Goal: Check status: Check status

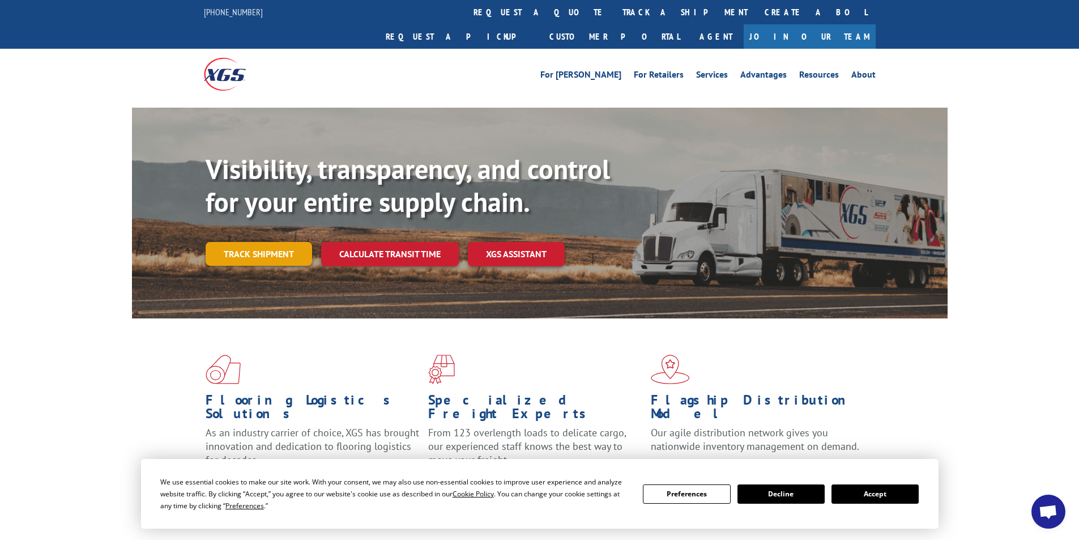
click at [250, 242] on link "Track shipment" at bounding box center [259, 254] width 106 height 24
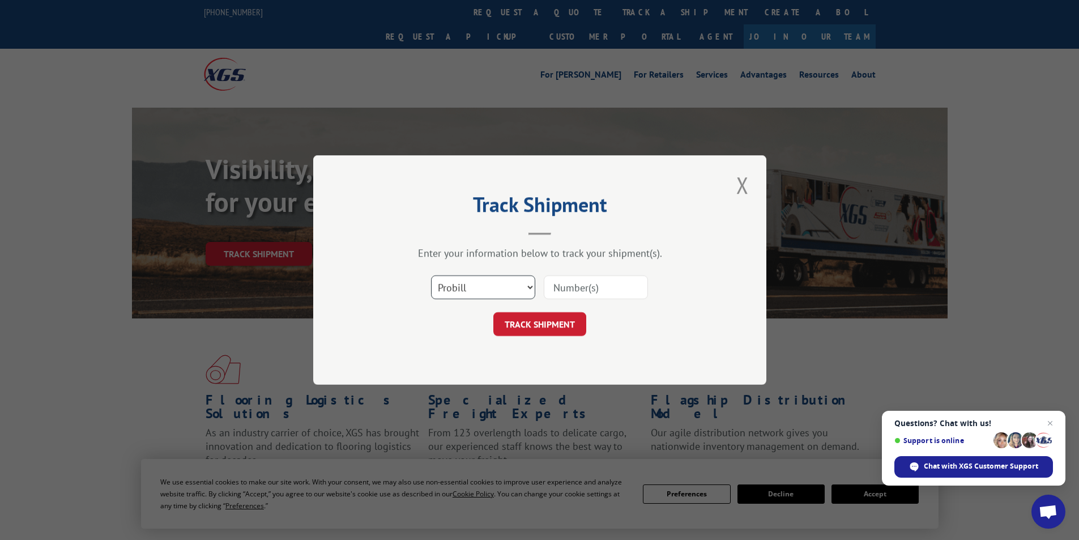
click at [525, 288] on select "Select category... Probill BOL PO" at bounding box center [483, 287] width 104 height 24
click at [526, 288] on select "Select category... Probill BOL PO" at bounding box center [483, 287] width 104 height 24
click at [564, 288] on input at bounding box center [596, 287] width 104 height 24
type input "475883906191"
click at [543, 333] on button "TRACK SHIPMENT" at bounding box center [539, 324] width 93 height 24
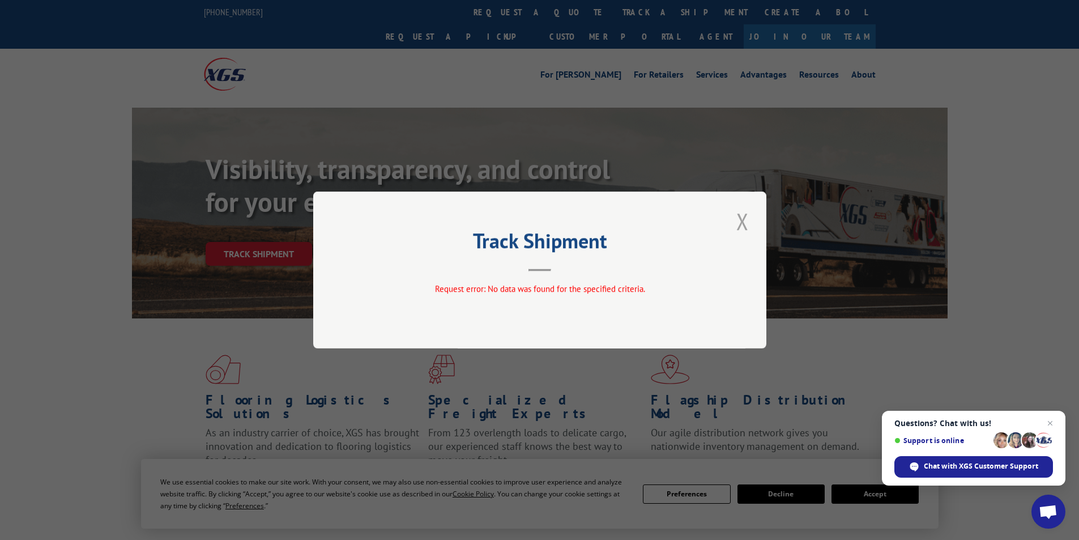
click at [748, 219] on button "Close modal" at bounding box center [742, 221] width 19 height 31
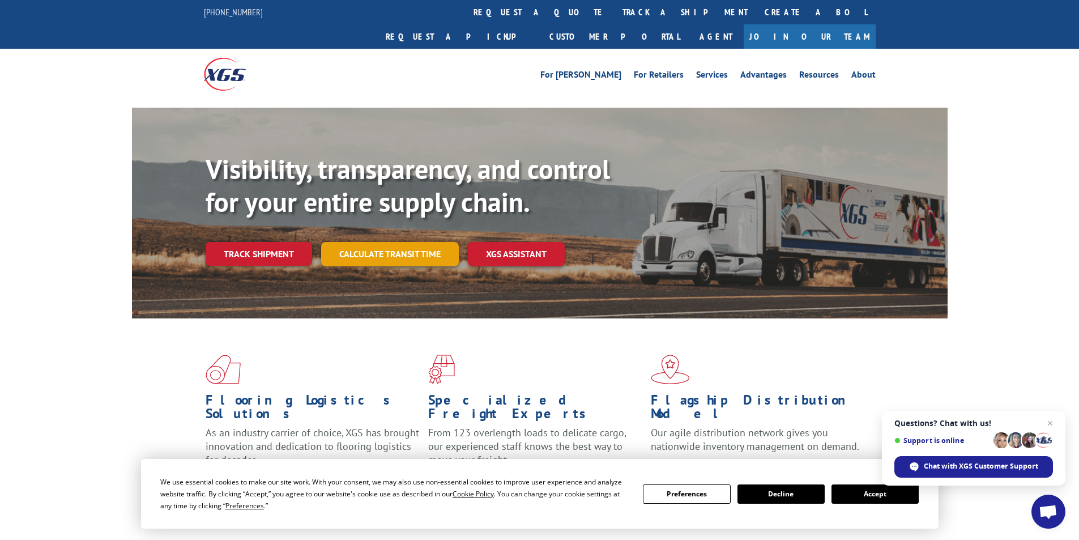
scroll to position [113, 0]
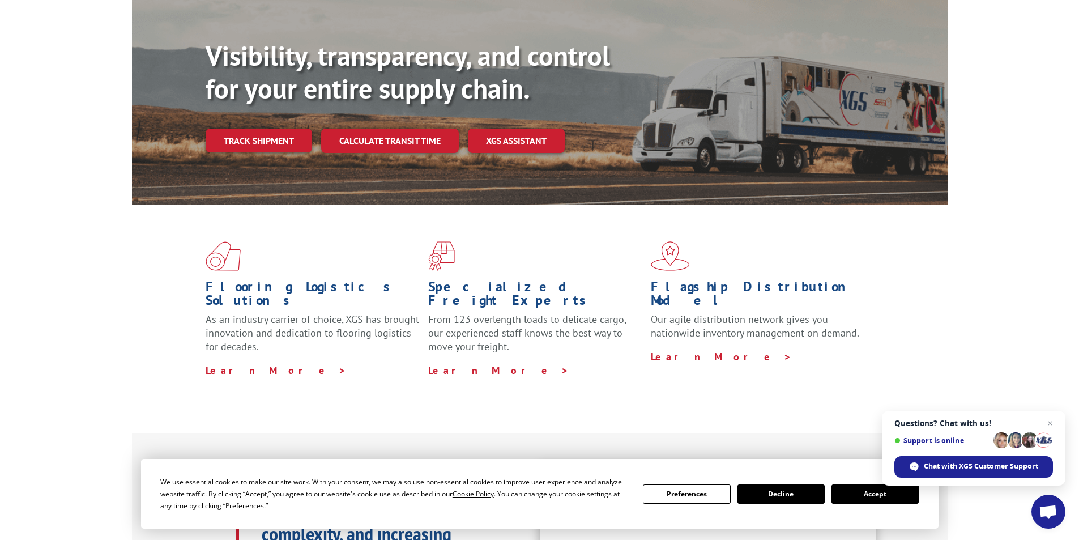
click at [854, 495] on button "Accept" at bounding box center [875, 493] width 87 height 19
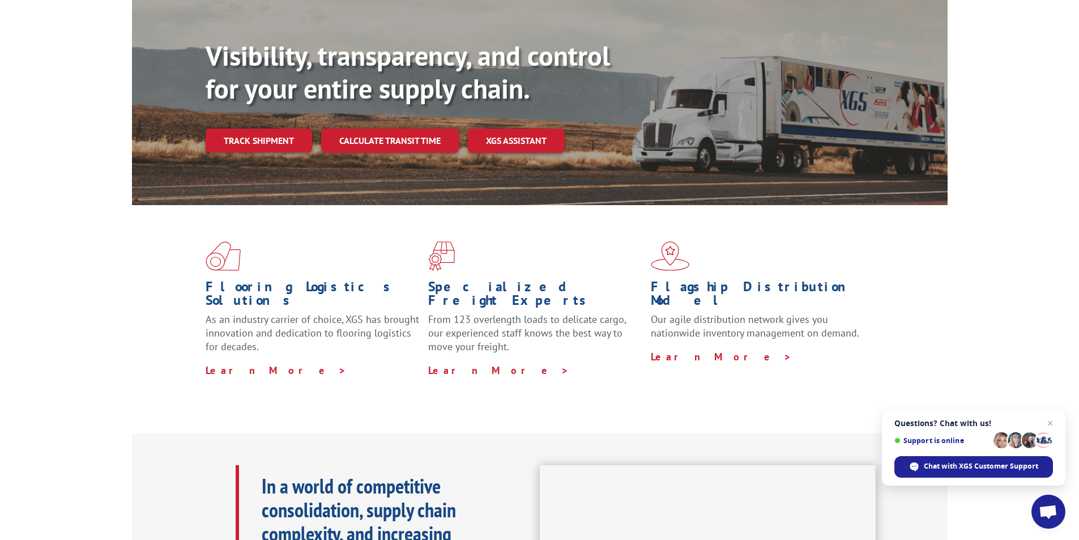
scroll to position [0, 0]
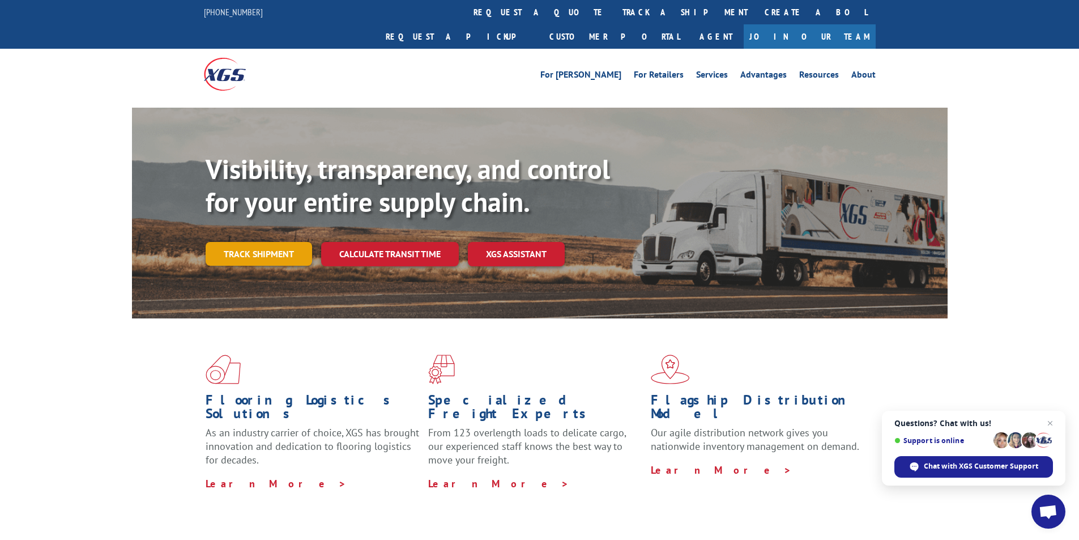
click at [263, 242] on link "Track shipment" at bounding box center [259, 254] width 106 height 24
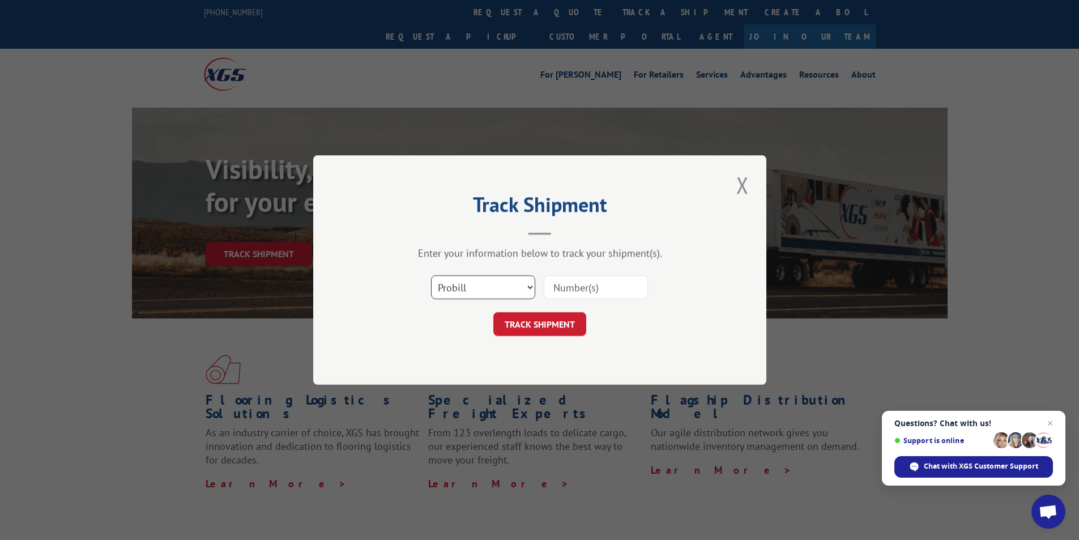
click at [516, 291] on select "Select category... Probill BOL PO" at bounding box center [483, 287] width 104 height 24
select select "bol"
click at [431, 275] on select "Select category... Probill BOL PO" at bounding box center [483, 287] width 104 height 24
click at [559, 286] on input at bounding box center [596, 287] width 104 height 24
type input "475883906191"
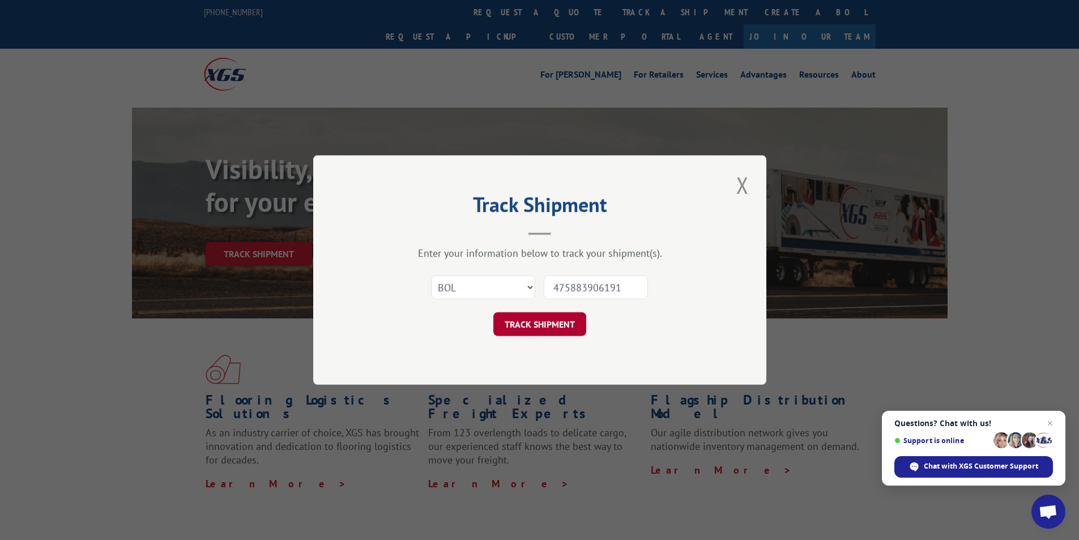
click at [541, 325] on button "TRACK SHIPMENT" at bounding box center [539, 324] width 93 height 24
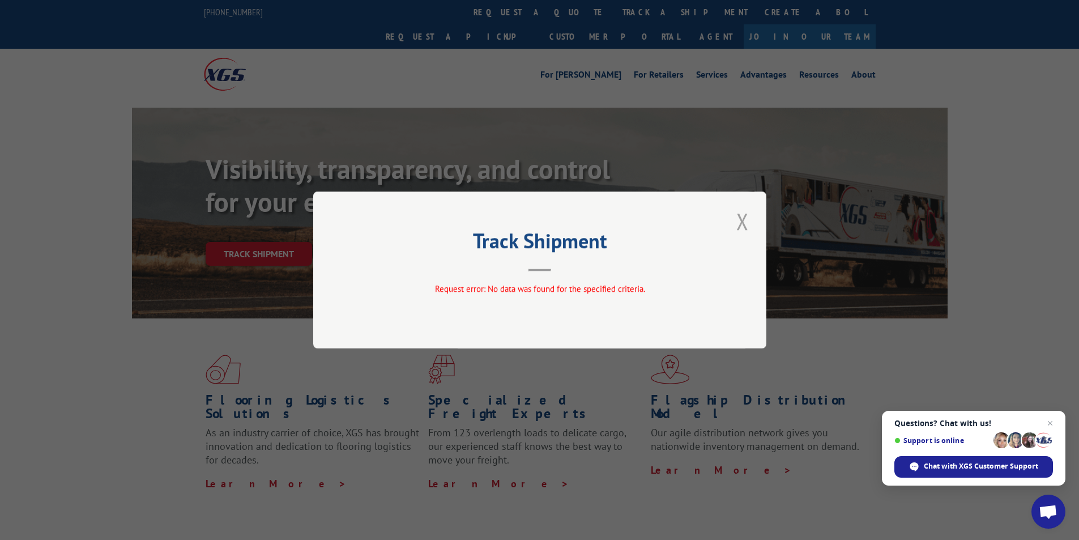
click at [741, 222] on button "Close modal" at bounding box center [742, 221] width 19 height 31
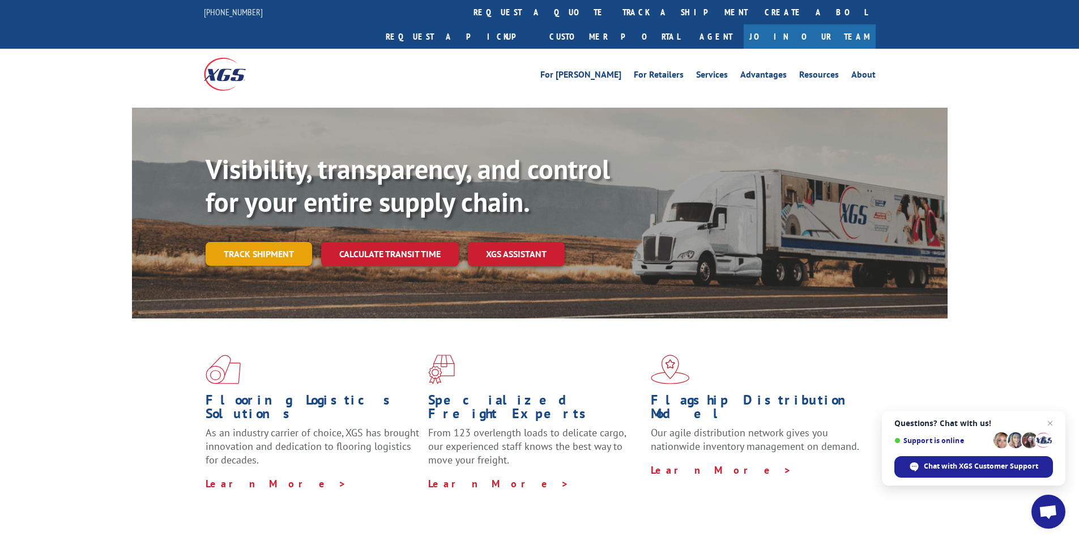
click at [229, 242] on link "Track shipment" at bounding box center [259, 254] width 106 height 24
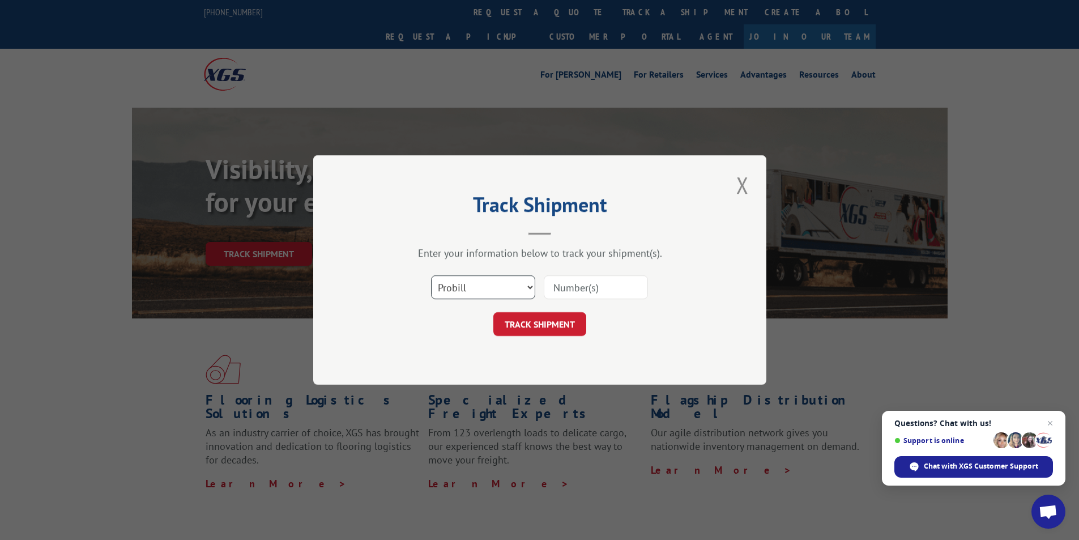
click at [530, 287] on select "Select category... Probill BOL PO" at bounding box center [483, 287] width 104 height 24
select select "po"
click at [431, 275] on select "Select category... Probill BOL PO" at bounding box center [483, 287] width 104 height 24
click at [593, 285] on input at bounding box center [596, 287] width 104 height 24
type input "64805 MV"
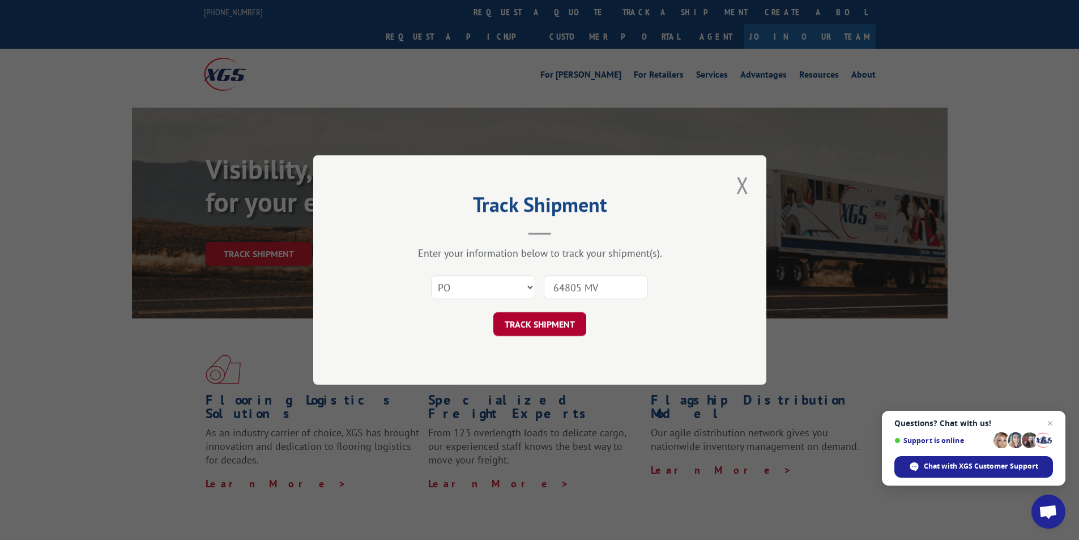
click at [521, 325] on button "TRACK SHIPMENT" at bounding box center [539, 324] width 93 height 24
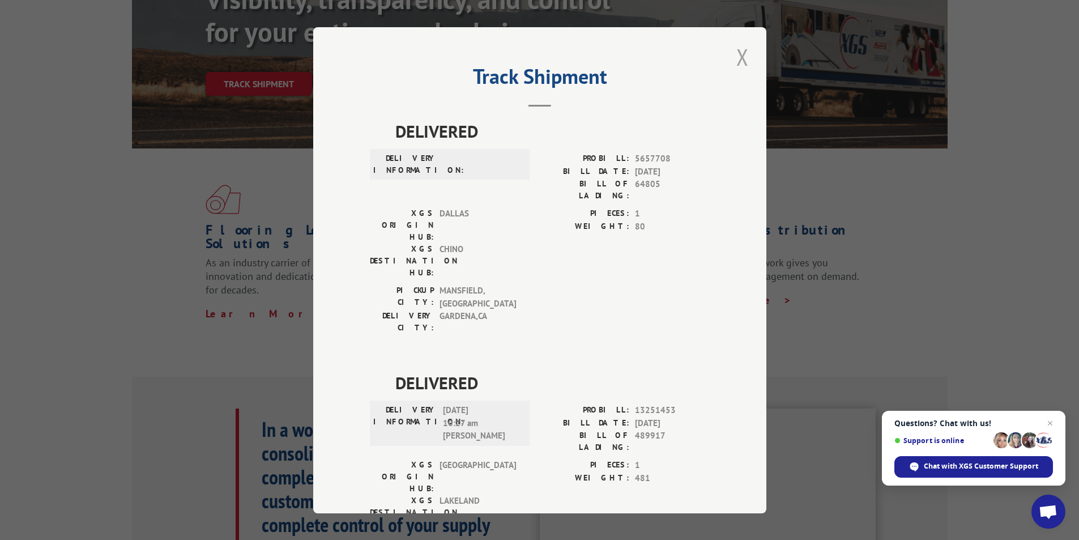
click at [734, 52] on button "Close modal" at bounding box center [742, 56] width 19 height 31
